Goal: Information Seeking & Learning: Learn about a topic

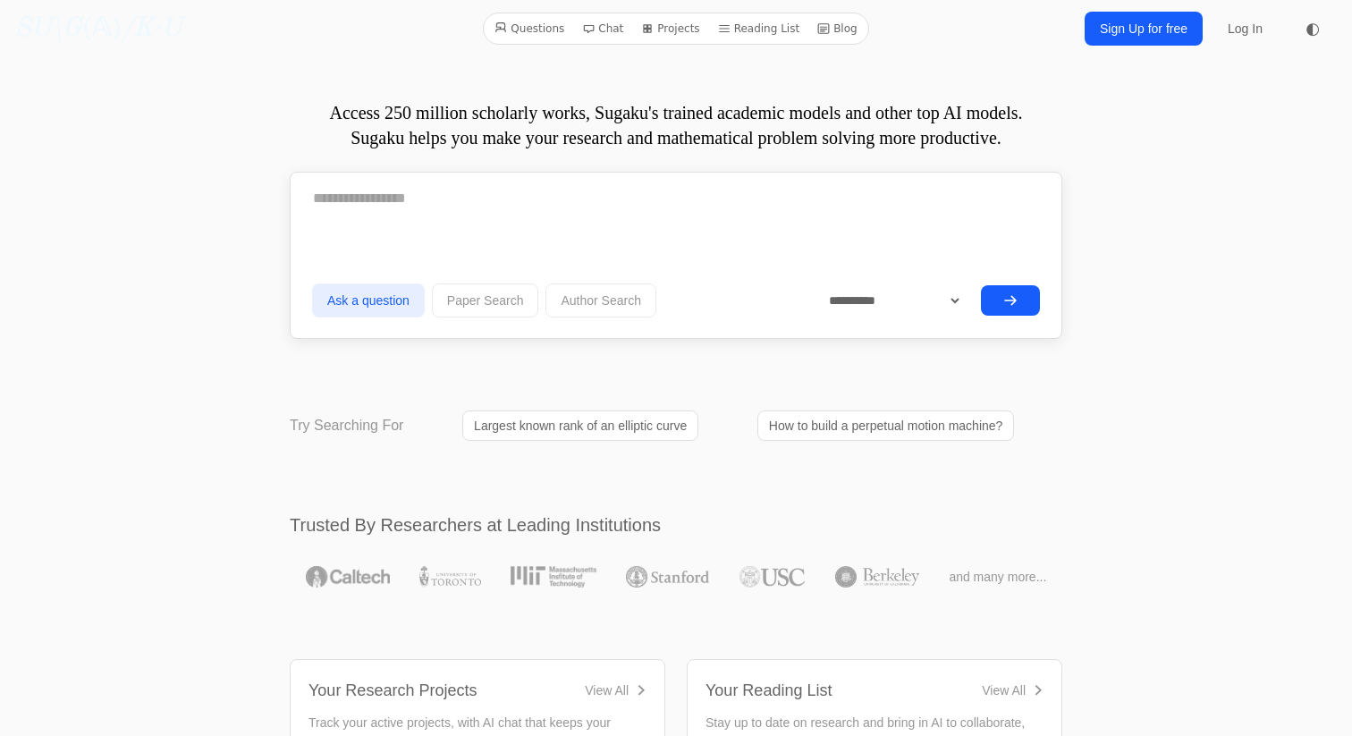
click at [846, 30] on link "Blog" at bounding box center [837, 28] width 55 height 23
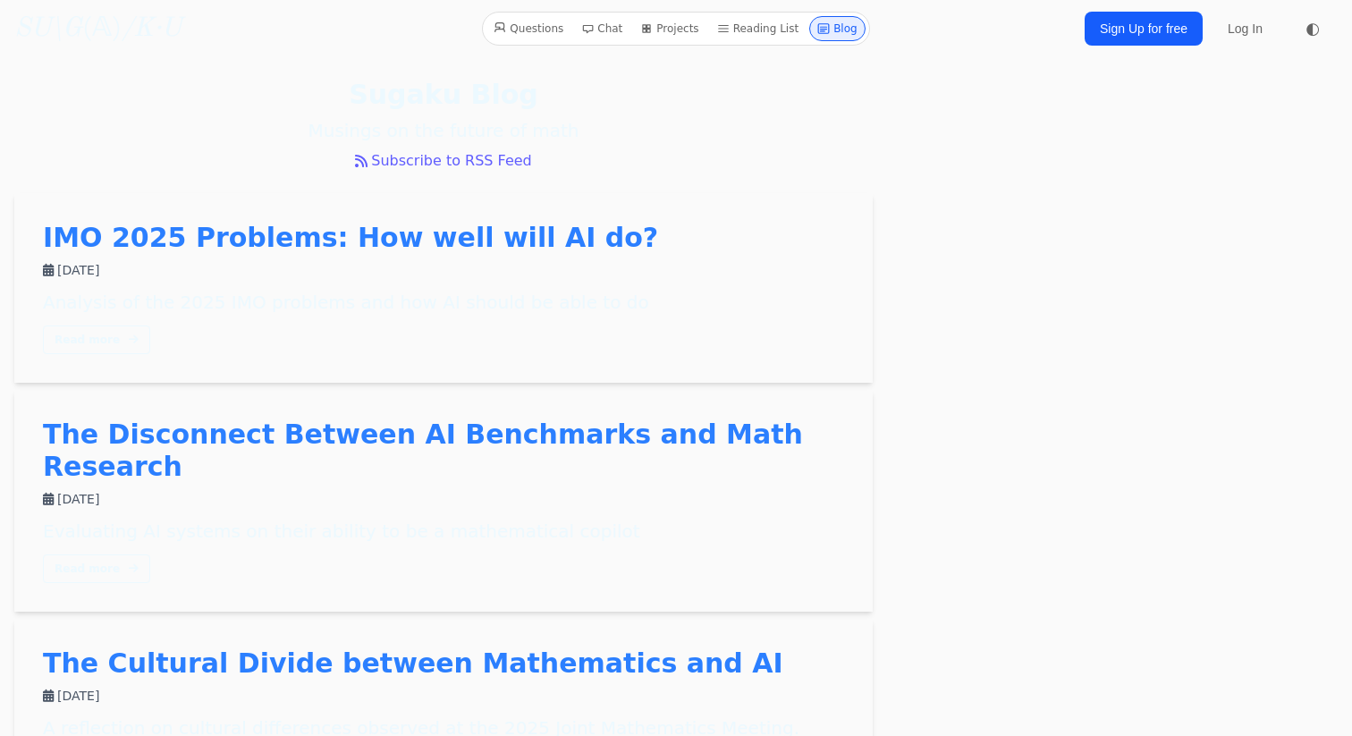
scroll to position [133, 0]
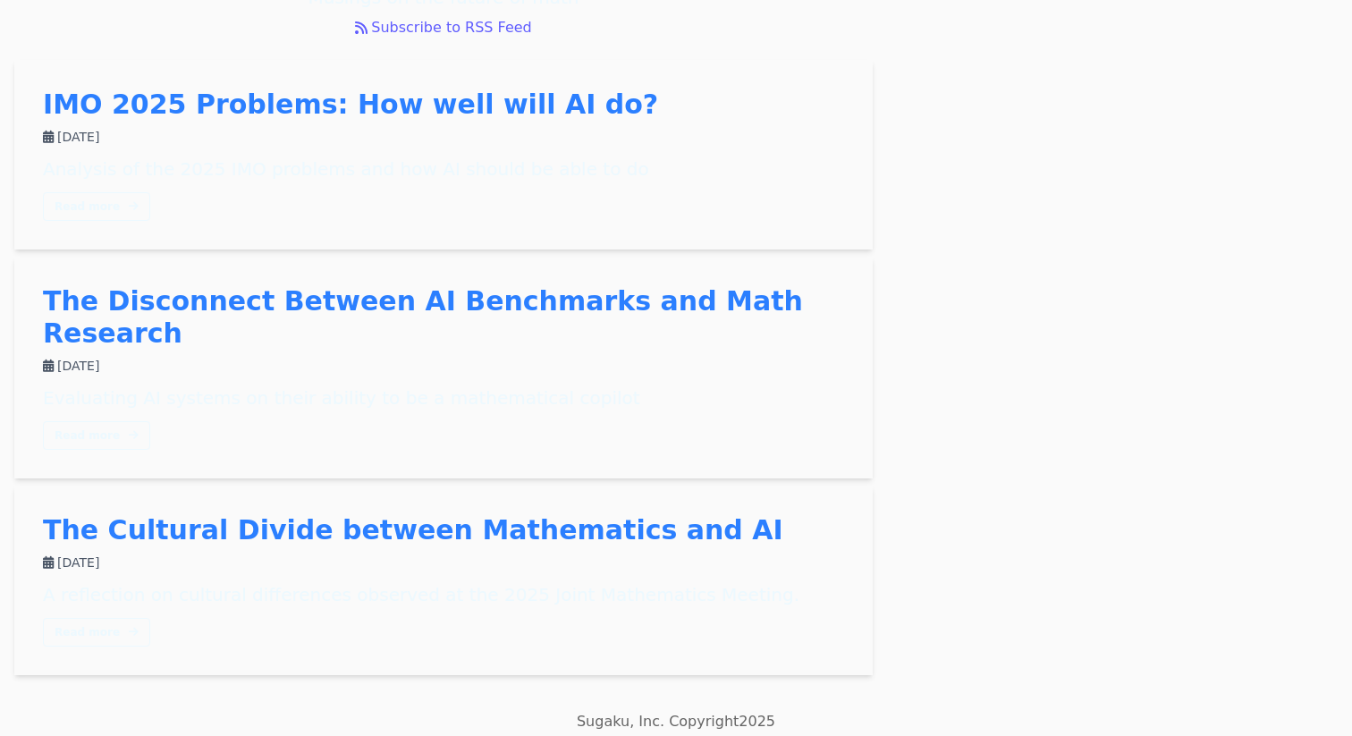
click at [580, 514] on link "The Cultural Divide between Mathematics and AI" at bounding box center [413, 529] width 740 height 31
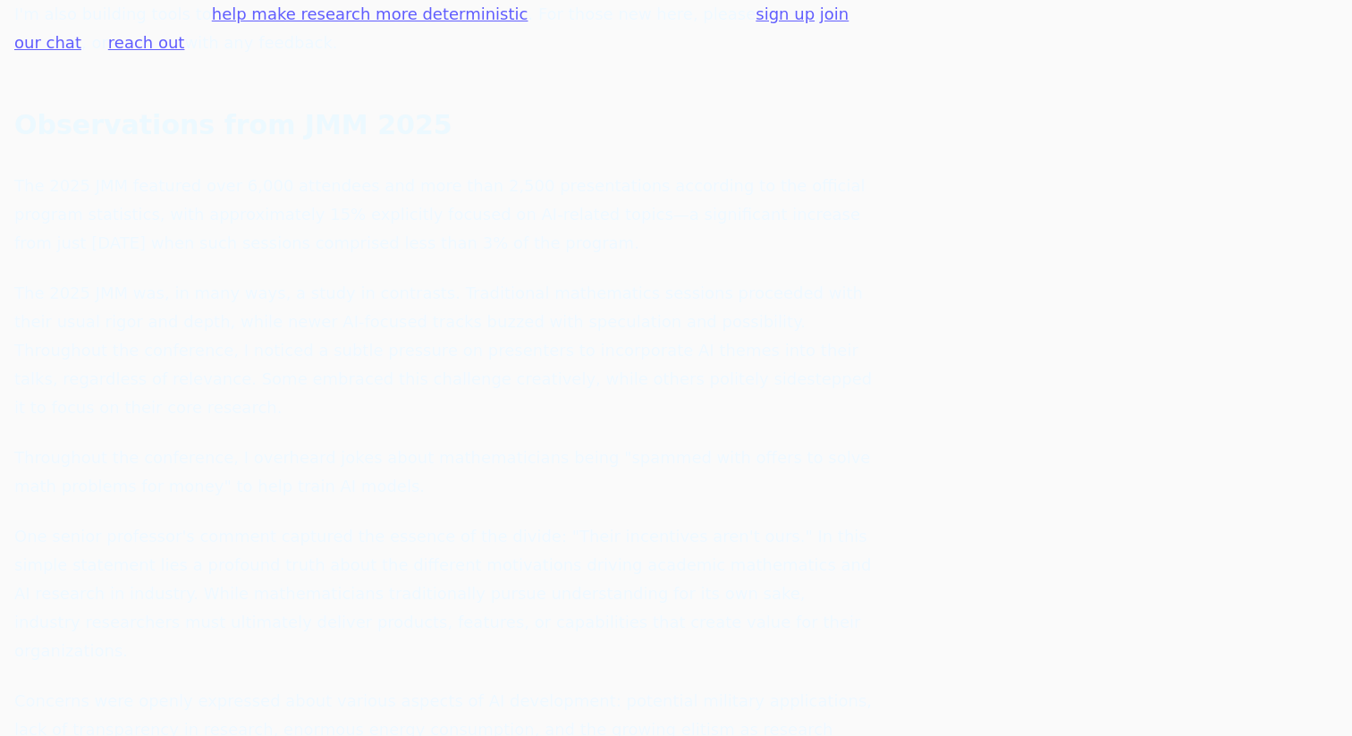
scroll to position [852, 0]
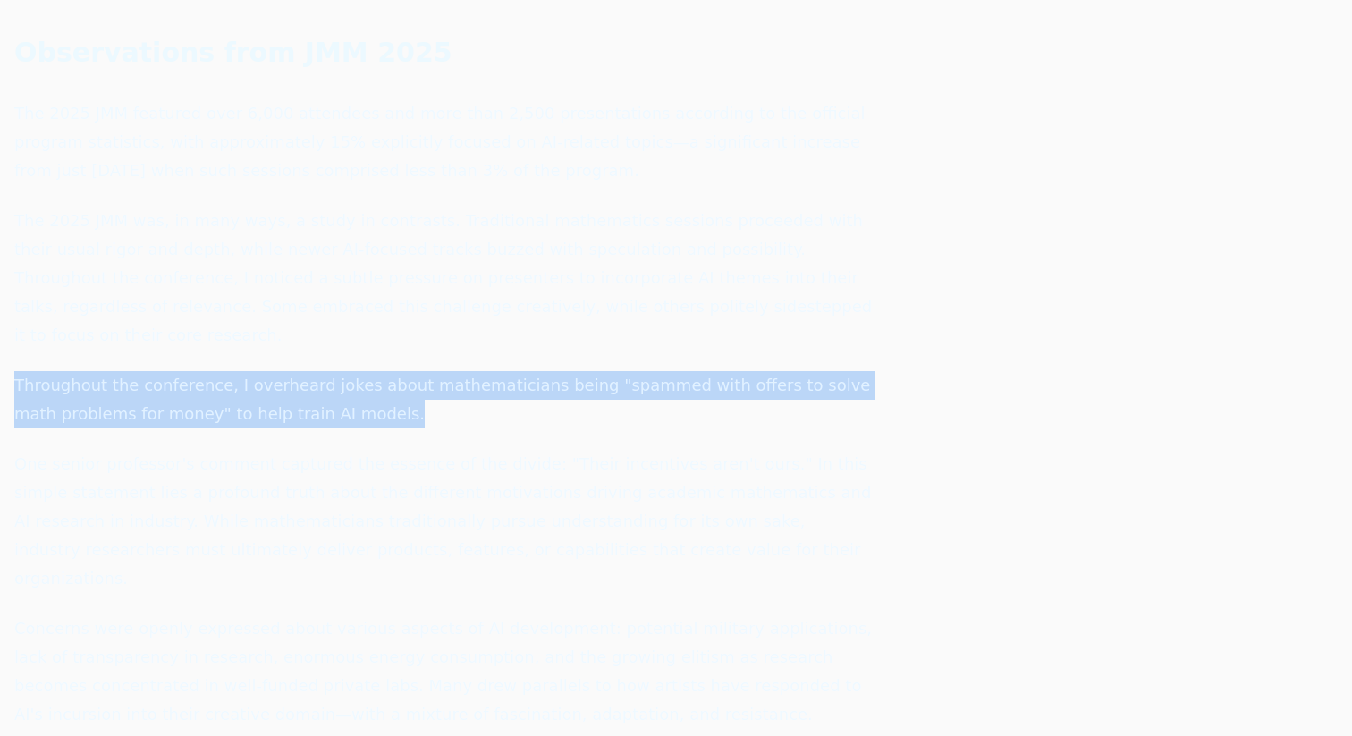
drag, startPoint x: 387, startPoint y: 355, endPoint x: 15, endPoint y: 327, distance: 372.9
click at [15, 371] on p "Throughout the conference, I overheard jokes about mathematicians being "spamme…" at bounding box center [443, 399] width 858 height 57
click at [473, 371] on p "Throughout the conference, I overheard jokes about mathematicians being "spamme…" at bounding box center [443, 399] width 858 height 57
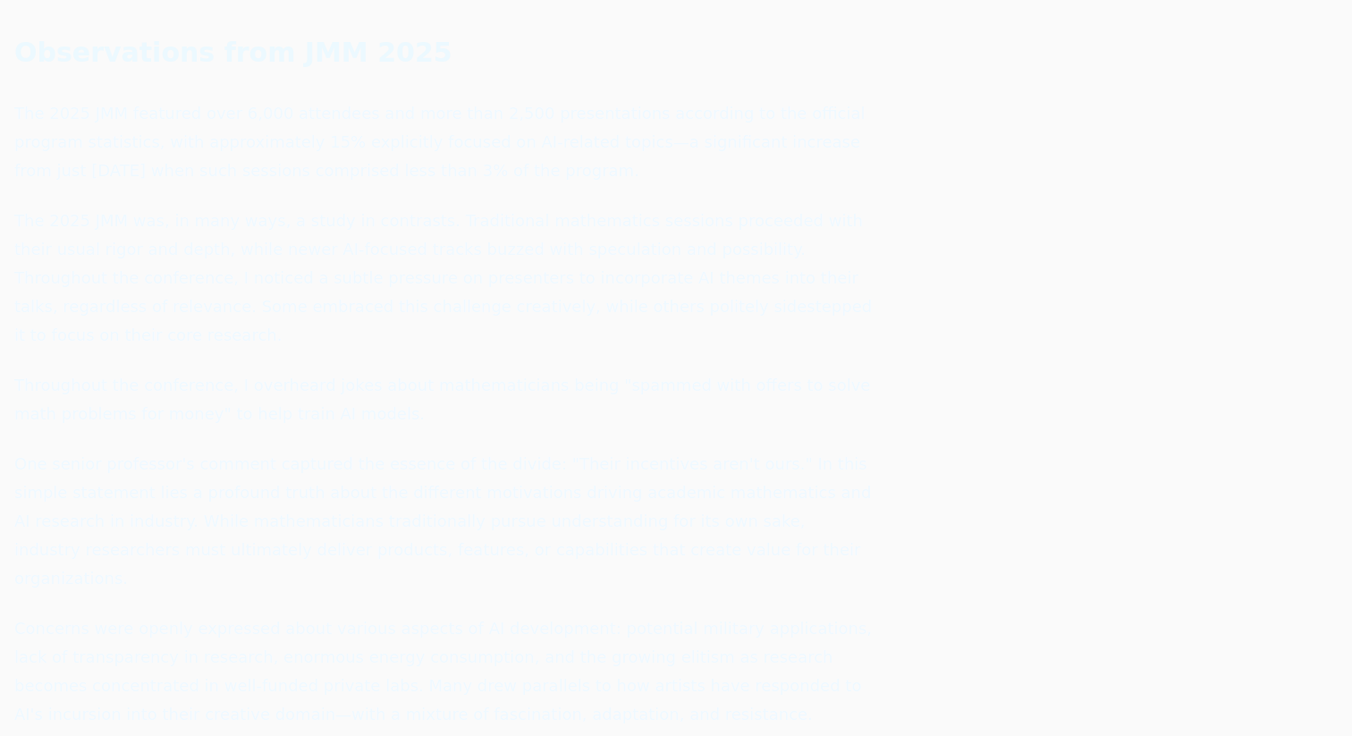
scroll to position [844, 0]
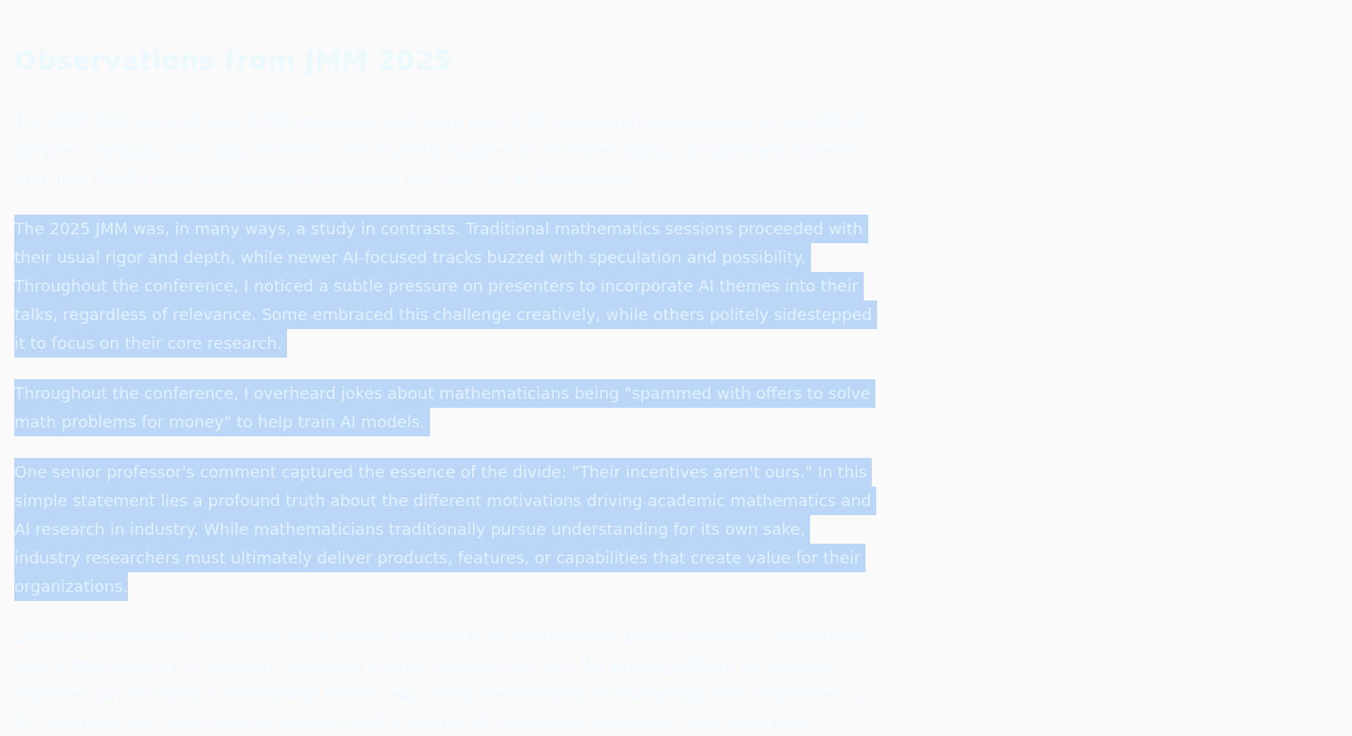
drag, startPoint x: 13, startPoint y: 197, endPoint x: 632, endPoint y: 497, distance: 687.7
copy div "The 2025 JMM was, in many ways, a study in contrasts. Traditional mathematics s…"
